Goal: Transaction & Acquisition: Book appointment/travel/reservation

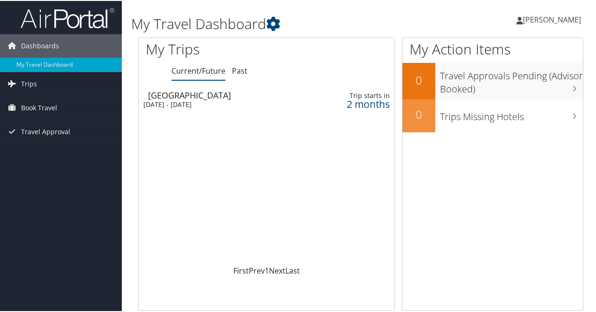
click at [195, 98] on div "[GEOGRAPHIC_DATA]" at bounding box center [224, 94] width 153 height 8
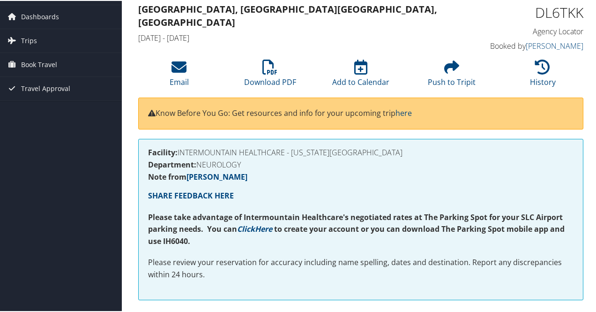
scroll to position [29, 0]
click at [47, 60] on span "Book Travel" at bounding box center [39, 63] width 36 height 23
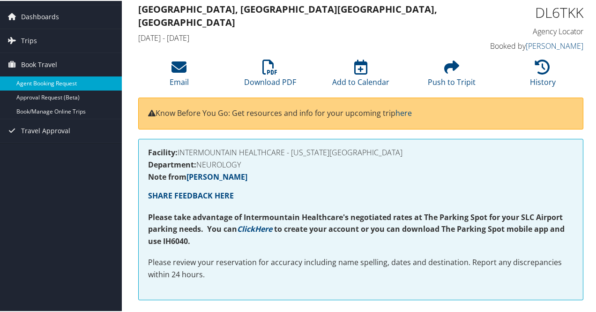
click at [58, 81] on link "Agent Booking Request" at bounding box center [61, 82] width 122 height 14
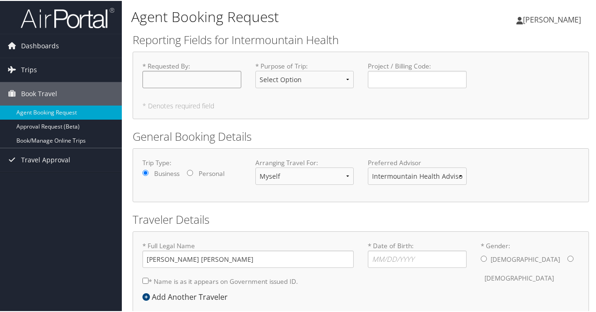
click at [218, 76] on input "* Requested By : Required" at bounding box center [191, 78] width 99 height 17
click at [290, 81] on select "Select Option 3rd Party Reimbursable Business CME Conf or Education Groups Pers…" at bounding box center [304, 78] width 99 height 17
select select "CME"
click at [255, 70] on select "Select Option 3rd Party Reimbursable Business CME Conf or Education Groups Pers…" at bounding box center [304, 78] width 99 height 17
click at [403, 80] on input "Project / Billing Code : Required" at bounding box center [417, 78] width 99 height 17
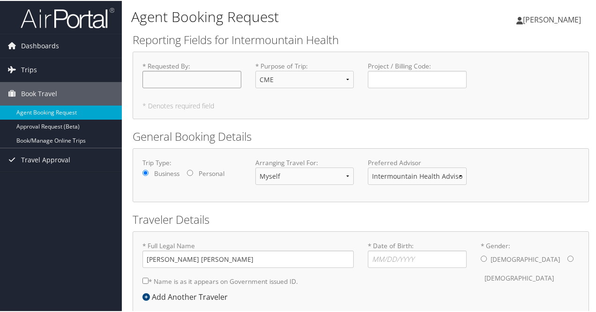
click at [225, 80] on input "* Requested By : Required" at bounding box center [191, 78] width 99 height 17
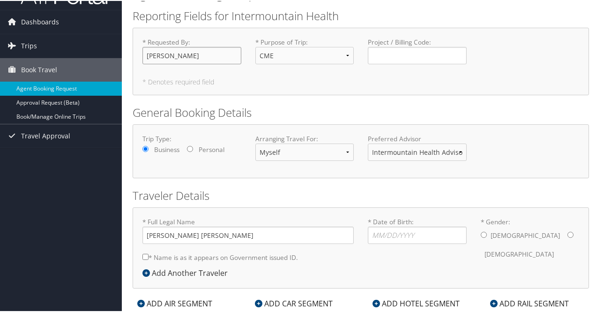
scroll to position [26, 0]
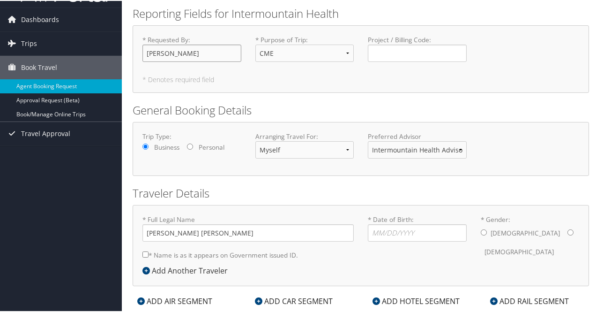
type input "[PERSON_NAME]"
click at [348, 147] on select "Myself Another Traveler Guest Traveler" at bounding box center [304, 148] width 99 height 17
click at [458, 149] on select "Intermountain Health Advisor Team" at bounding box center [417, 148] width 99 height 17
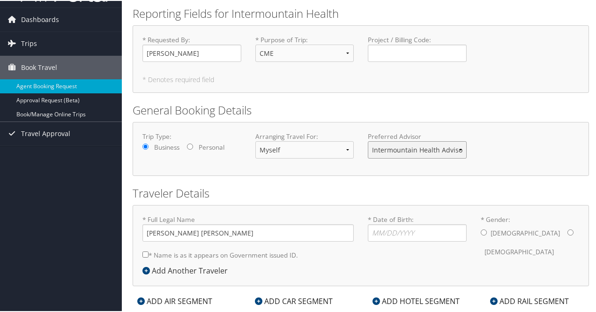
scroll to position [47, 0]
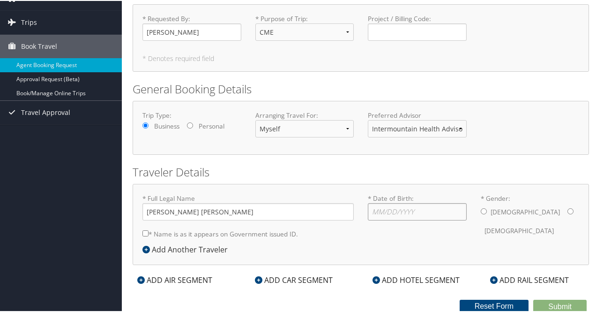
click at [397, 213] on input "* Date of Birth: Invalid Date" at bounding box center [417, 210] width 99 height 17
type input "[DATE]"
click at [482, 211] on input "* Gender: [DEMOGRAPHIC_DATA] [DEMOGRAPHIC_DATA]" at bounding box center [484, 210] width 6 height 6
radio input "true"
click at [145, 230] on input "* Name is as it appears on Government issued ID." at bounding box center [145, 232] width 6 height 6
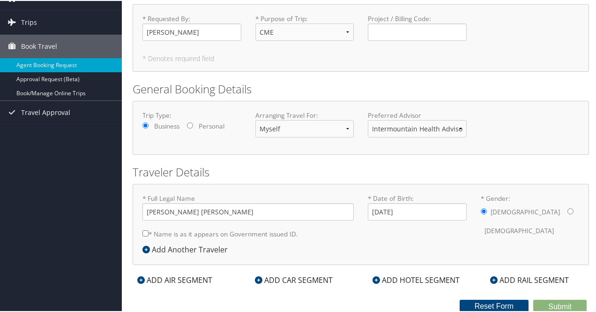
checkbox input "true"
click at [144, 278] on icon at bounding box center [140, 278] width 7 height 7
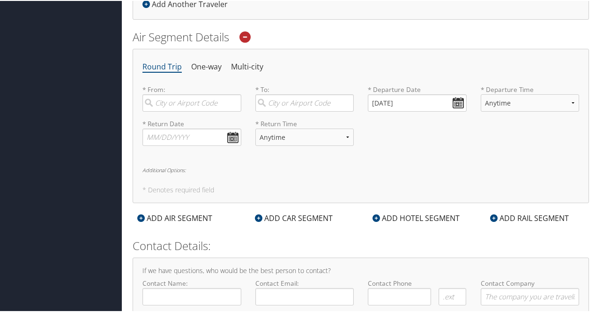
scroll to position [336, 0]
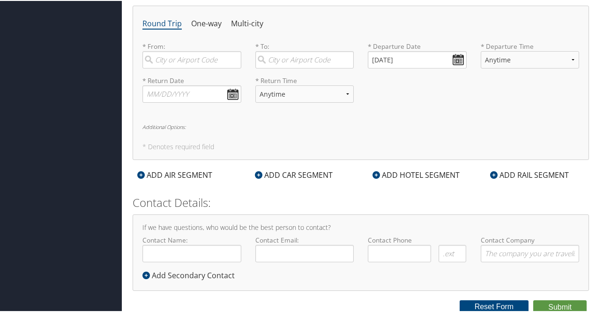
click at [214, 229] on div "If we have questions, who would be the best person to contact? Contact Name: Re…" at bounding box center [361, 251] width 456 height 76
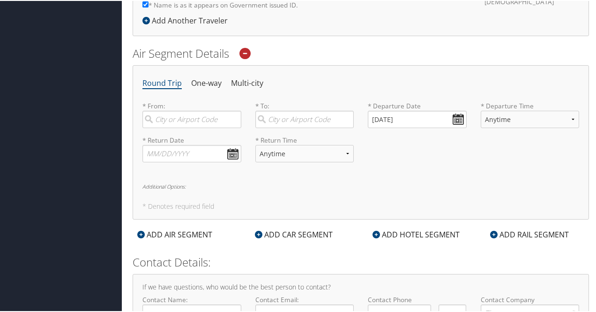
click at [376, 233] on icon at bounding box center [376, 233] width 7 height 7
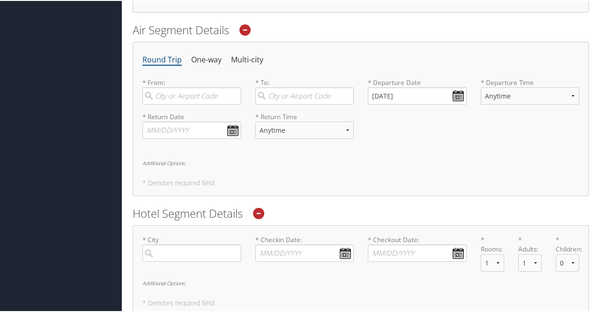
scroll to position [299, 0]
click at [261, 212] on icon at bounding box center [258, 213] width 11 height 11
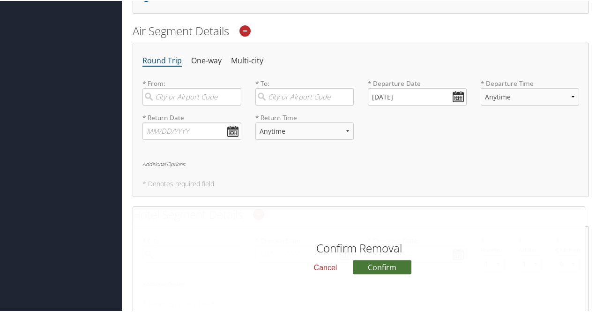
click at [370, 263] on button "Confirm" at bounding box center [382, 266] width 59 height 14
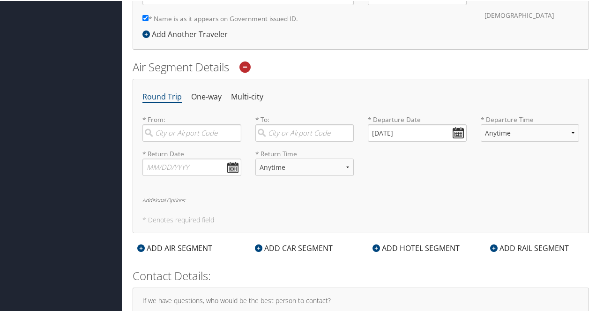
scroll to position [263, 0]
click at [170, 196] on h6 "Additional Options:" at bounding box center [360, 198] width 437 height 5
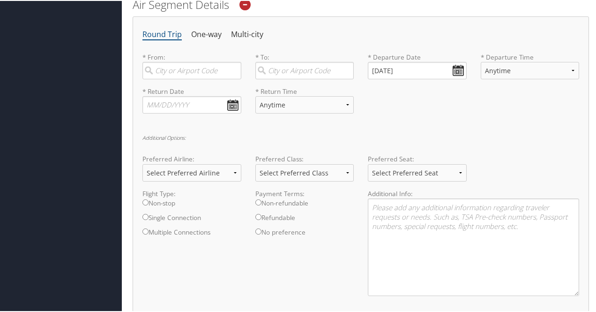
scroll to position [328, 0]
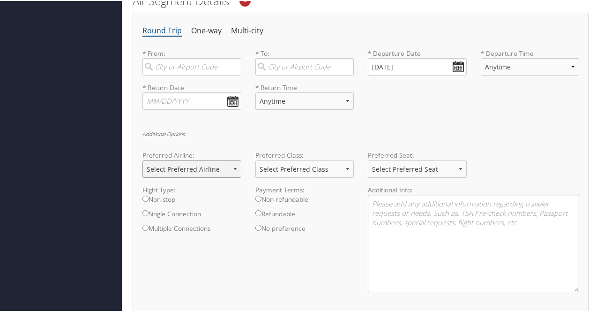
click at [222, 159] on select "Select Preferred Airline Delta United Airlines American Airlines Southwest Airl…" at bounding box center [191, 167] width 99 height 17
select select "Delta(DL)"
click at [142, 159] on select "Select Preferred Airline Delta United Airlines American Airlines Southwest Airl…" at bounding box center [191, 167] width 99 height 17
click at [291, 169] on select "Select Preferred Class Economy Economy Plus Business First Class" at bounding box center [304, 167] width 99 height 17
click at [248, 194] on div "Payment Terms: Non-refundable Refundable No preference" at bounding box center [304, 210] width 113 height 53
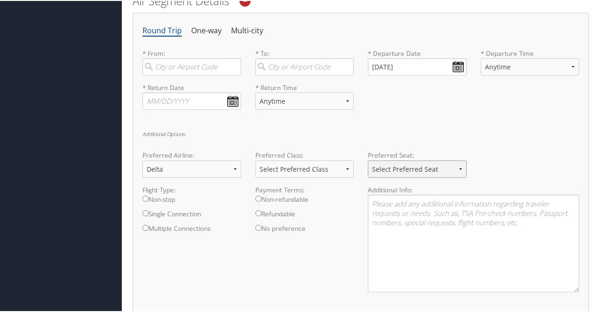
click at [443, 168] on select "Select Preferred Seat Aisle Window Middle" at bounding box center [417, 167] width 99 height 17
drag, startPoint x: 434, startPoint y: 169, endPoint x: 435, endPoint y: 148, distance: 21.1
click at [434, 169] on select "Select Preferred Seat Aisle Window Middle" at bounding box center [417, 167] width 99 height 17
click at [438, 134] on h6 "Additional Options:" at bounding box center [360, 132] width 437 height 5
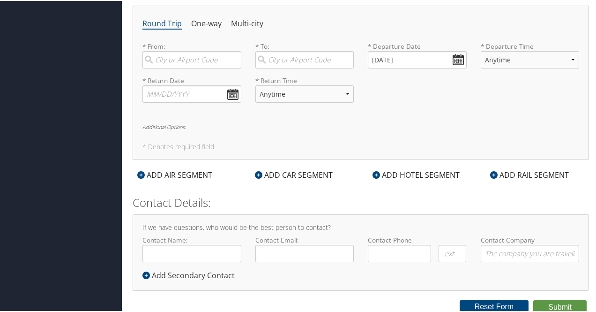
scroll to position [331, 0]
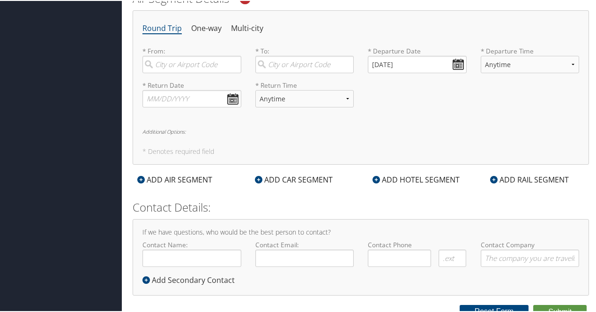
click at [178, 130] on h6 "Additional Options:" at bounding box center [360, 130] width 437 height 5
select select "Delta(DL)"
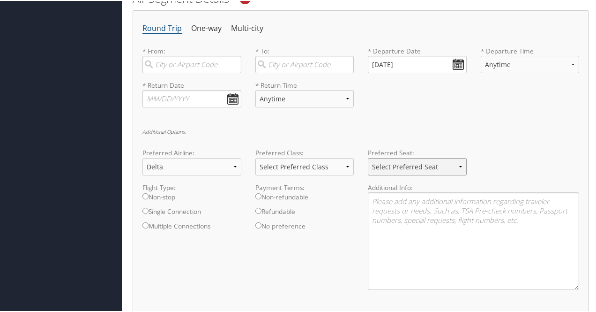
click at [373, 157] on select "Select Preferred Seat Aisle Window Middle" at bounding box center [417, 165] width 99 height 17
click at [500, 110] on div "* Return Date Dates must be valid * Return Time Anytime Early Morning (5AM-7AM)…" at bounding box center [360, 97] width 451 height 34
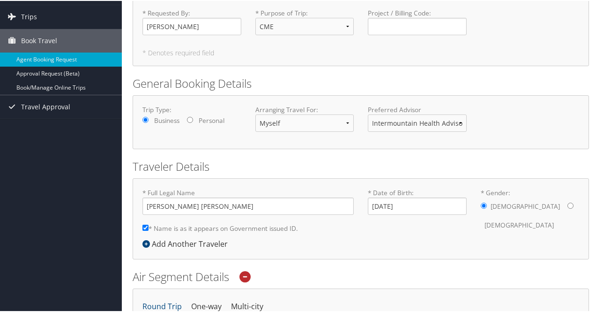
scroll to position [0, 0]
